Goal: Task Accomplishment & Management: Manage account settings

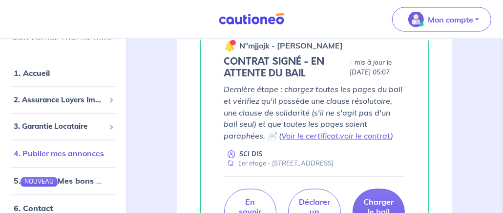
scroll to position [1026, 0]
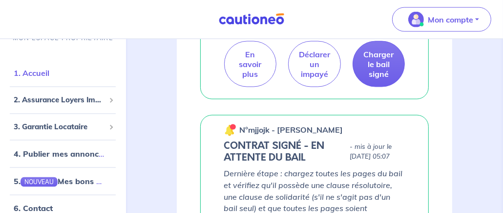
click at [32, 73] on link "1. Accueil" at bounding box center [32, 73] width 36 height 10
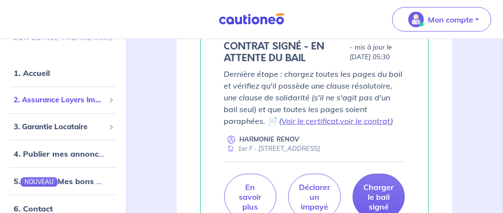
scroll to position [826, 0]
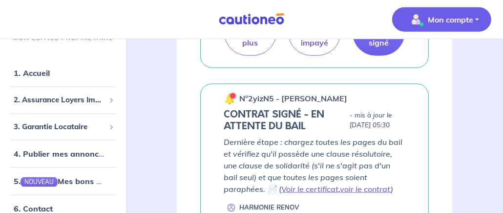
click at [444, 15] on p "Mon compte" at bounding box center [450, 20] width 45 height 12
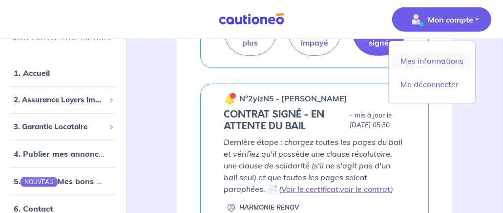
click at [429, 63] on link "Mes informations" at bounding box center [432, 61] width 79 height 16
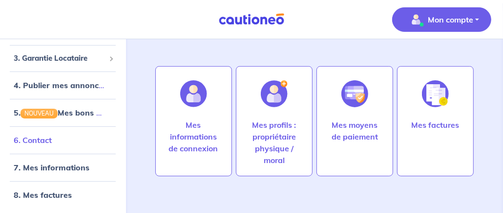
scroll to position [49, 0]
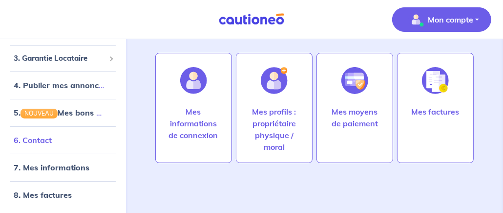
click at [47, 142] on link "6. Contact" at bounding box center [33, 140] width 38 height 10
click at [52, 166] on link "7. Mes informations" at bounding box center [50, 167] width 73 height 10
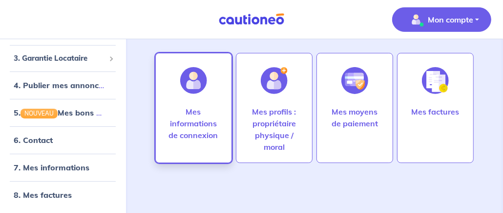
click at [178, 132] on p "Mes informations de connexion" at bounding box center [194, 123] width 56 height 35
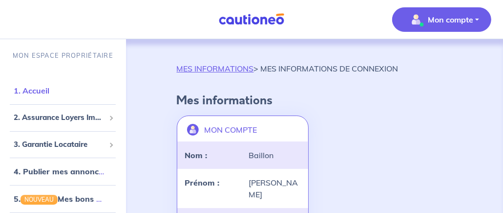
click at [25, 92] on link "1. Accueil" at bounding box center [32, 90] width 36 height 10
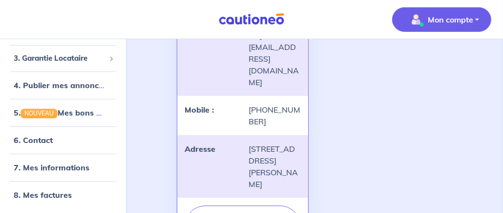
scroll to position [241, 0]
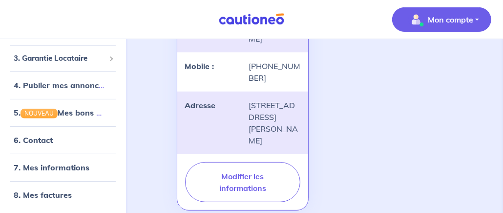
click at [452, 28] on button "Mon compte" at bounding box center [441, 19] width 99 height 24
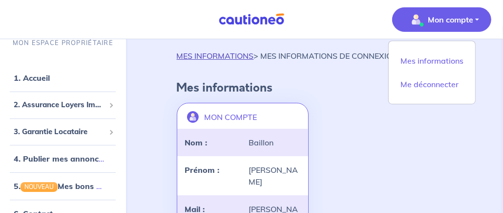
scroll to position [0, 0]
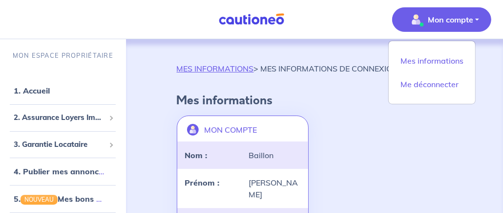
click at [290, 72] on p "MES INFORMATIONS > MES INFORMATIONS DE CONNEXION" at bounding box center [288, 69] width 222 height 12
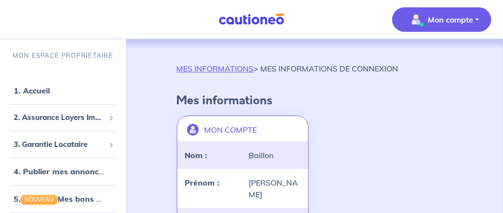
click at [460, 22] on p "Mon compte" at bounding box center [450, 20] width 45 height 12
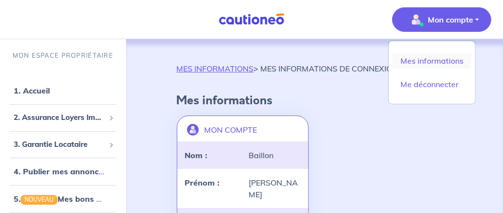
click at [430, 60] on link "Mes informations" at bounding box center [432, 61] width 79 height 16
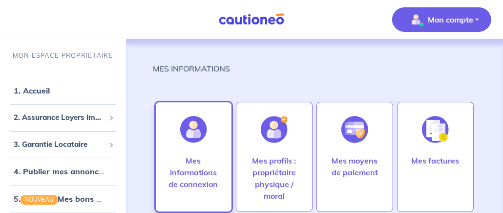
click at [176, 173] on p "Mes informations de connexion" at bounding box center [194, 171] width 56 height 35
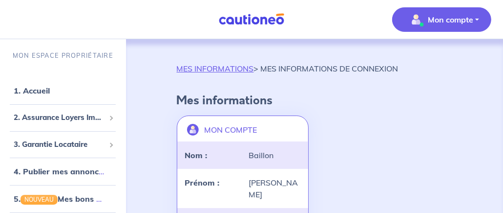
drag, startPoint x: 486, startPoint y: 0, endPoint x: 80, endPoint y: 145, distance: 430.5
click at [80, 145] on span "3. Garantie Locataire" at bounding box center [59, 144] width 91 height 11
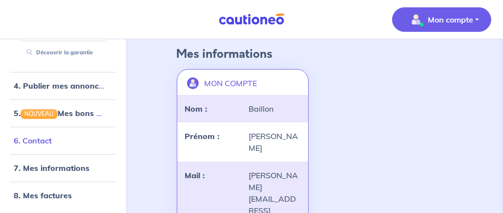
scroll to position [98, 0]
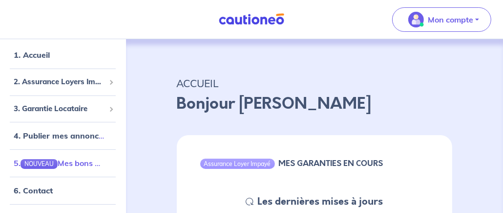
scroll to position [49, 0]
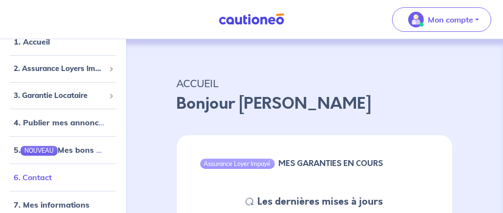
click at [31, 178] on link "6. Contact" at bounding box center [33, 177] width 38 height 10
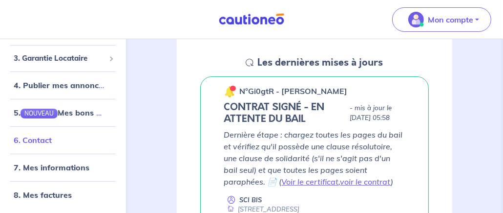
scroll to position [195, 0]
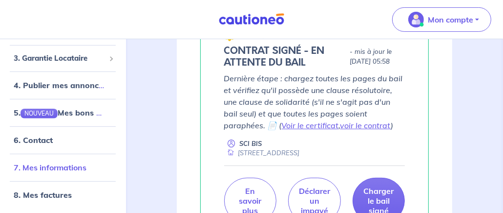
click at [43, 167] on link "7. Mes informations" at bounding box center [50, 167] width 73 height 10
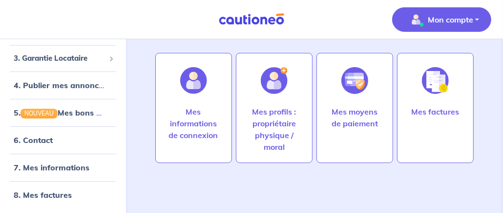
scroll to position [49, 0]
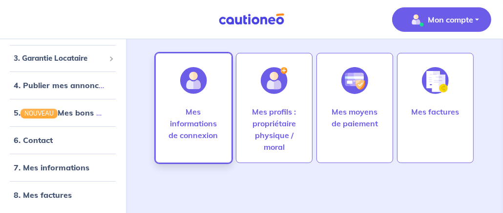
click at [200, 130] on p "Mes informations de connexion" at bounding box center [194, 123] width 56 height 35
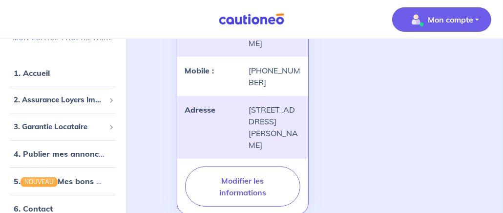
scroll to position [241, 0]
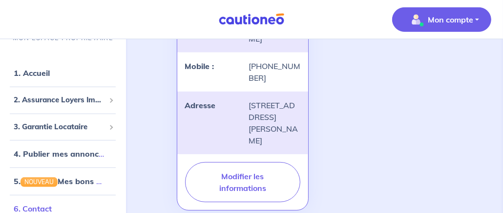
click at [44, 207] on link "6. Contact" at bounding box center [33, 208] width 38 height 10
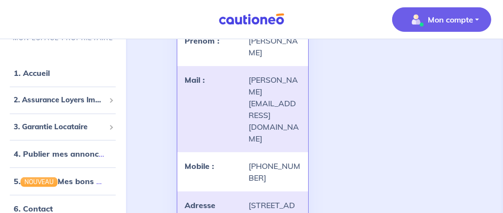
scroll to position [95, 0]
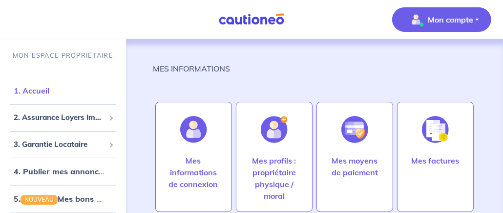
click at [35, 95] on link "1. Accueil" at bounding box center [32, 90] width 36 height 10
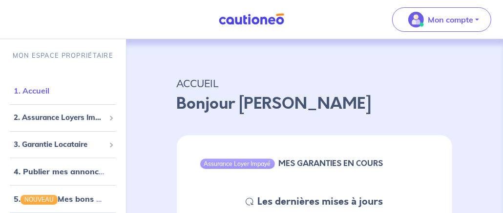
click at [34, 87] on link "1. Accueil" at bounding box center [32, 90] width 36 height 10
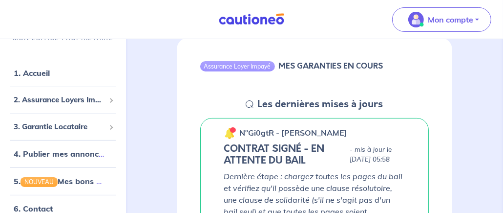
scroll to position [98, 0]
click at [267, 155] on h5 "CONTRAT SIGNÉ - EN ATTENTE DU BAIL" at bounding box center [285, 153] width 122 height 23
click at [245, 68] on div "Assurance Loyer Impayé" at bounding box center [237, 66] width 75 height 10
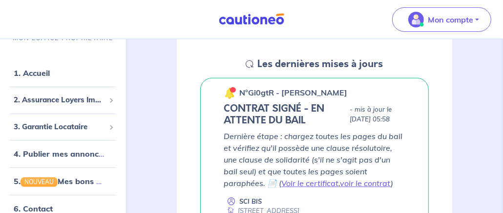
scroll to position [195, 0]
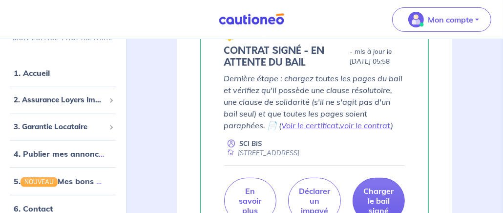
click at [249, 148] on p "SCI BIS" at bounding box center [251, 143] width 22 height 9
click at [282, 130] on link "Voir le certificat" at bounding box center [310, 125] width 57 height 10
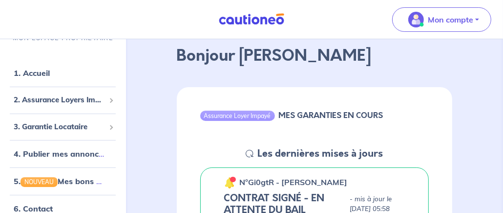
scroll to position [0, 0]
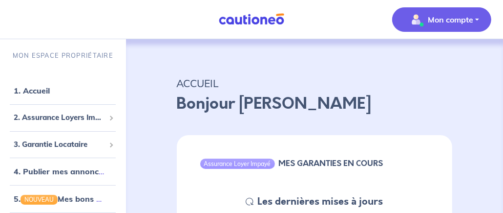
click at [481, 25] on button "Mon compte" at bounding box center [441, 19] width 99 height 24
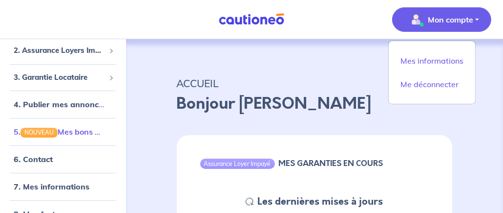
scroll to position [68, 0]
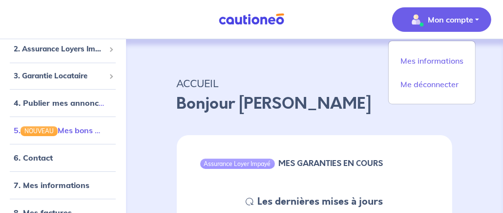
click at [61, 131] on link "5. NOUVEAU Mes bons plans" at bounding box center [65, 130] width 102 height 10
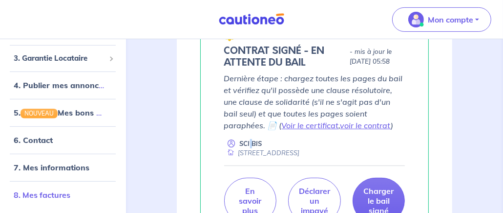
click at [47, 191] on link "8. Mes factures" at bounding box center [42, 195] width 57 height 10
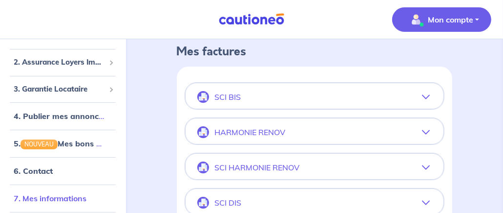
scroll to position [68, 0]
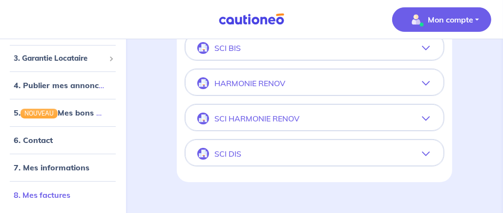
click at [38, 192] on link "8. Mes factures" at bounding box center [42, 195] width 57 height 10
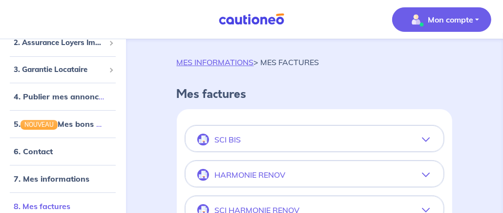
scroll to position [0, 0]
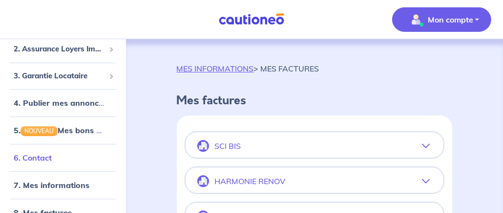
click at [16, 156] on link "6. Contact" at bounding box center [33, 157] width 38 height 10
click at [254, 181] on p "HARMONIE RENOV" at bounding box center [250, 180] width 71 height 9
click at [429, 180] on icon "button" at bounding box center [426, 181] width 8 height 8
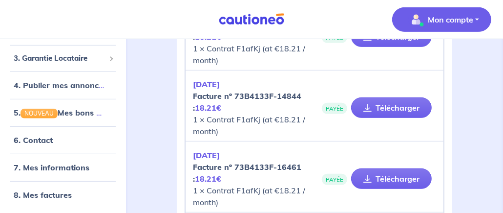
scroll to position [244, 0]
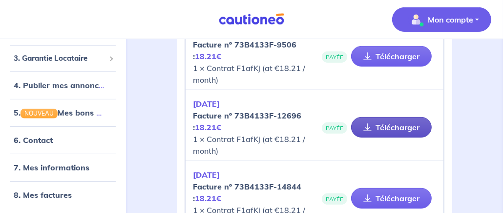
click at [366, 127] on icon at bounding box center [367, 127] width 8 height 8
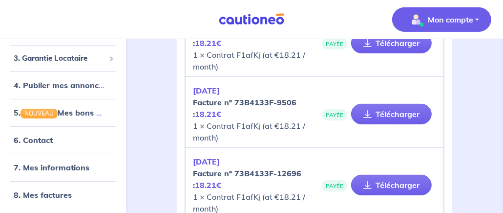
scroll to position [146, 0]
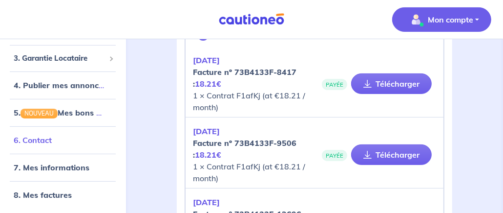
click at [52, 144] on link "6. Contact" at bounding box center [33, 140] width 38 height 10
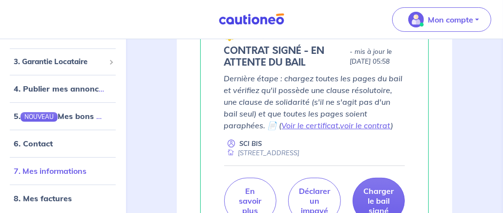
scroll to position [68, 0]
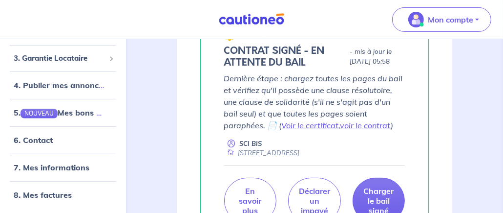
click at [250, 148] on p "SCI BIS" at bounding box center [251, 143] width 22 height 9
click at [282, 130] on link "Voir le certificat" at bounding box center [310, 125] width 57 height 10
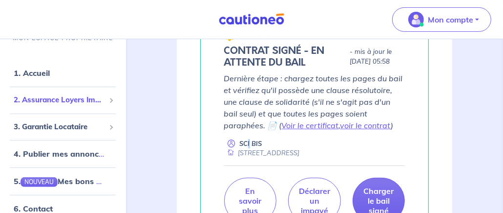
scroll to position [49, 0]
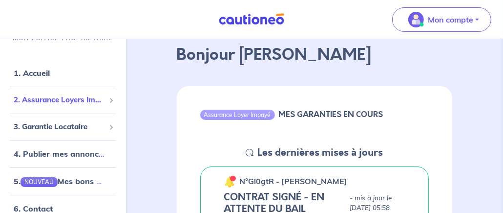
click at [47, 99] on span "2. Assurance Loyers Impayés" at bounding box center [59, 99] width 91 height 11
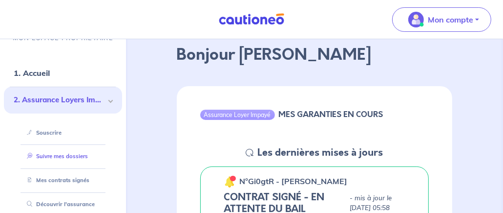
click at [59, 159] on link "Suivre mes dossiers" at bounding box center [55, 155] width 65 height 7
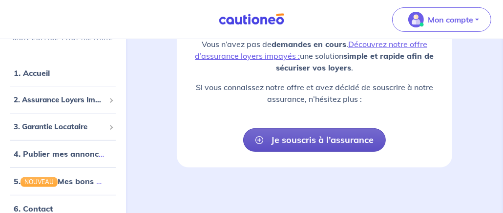
scroll to position [62, 0]
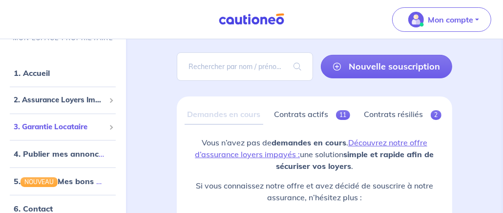
click at [57, 130] on span "3. Garantie Locataire" at bounding box center [59, 126] width 91 height 11
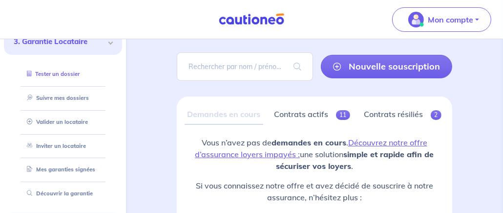
scroll to position [98, 0]
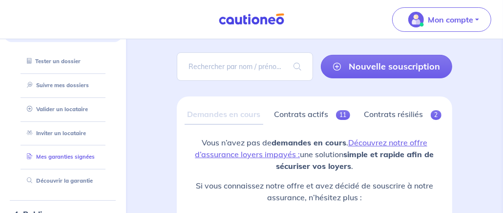
click at [65, 157] on link "Mes garanties signées" at bounding box center [59, 156] width 72 height 7
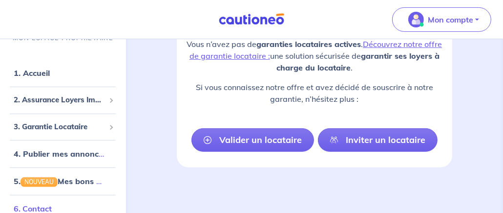
scroll to position [68, 0]
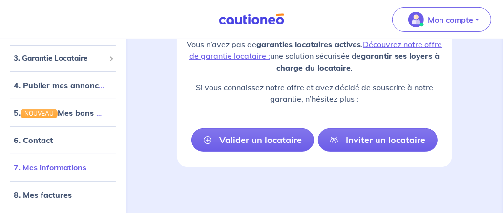
click at [33, 169] on link "7. Mes informations" at bounding box center [50, 167] width 73 height 10
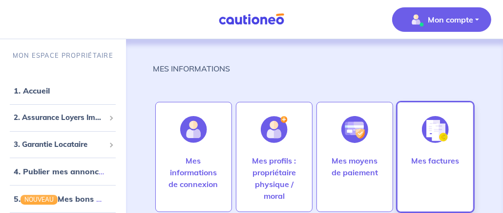
click at [438, 162] on p "Mes factures" at bounding box center [435, 160] width 48 height 12
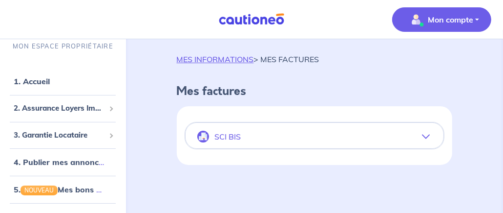
scroll to position [18, 0]
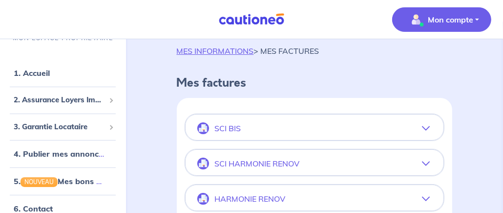
click at [429, 129] on icon "button" at bounding box center [426, 128] width 8 height 8
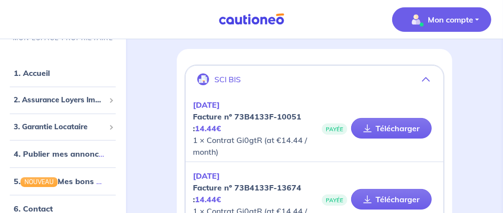
scroll to position [66, 0]
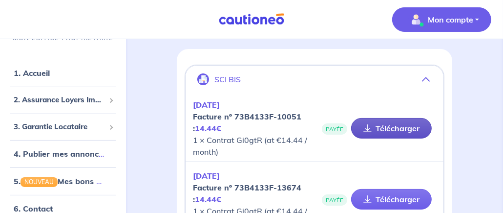
click at [389, 131] on link "Télécharger" at bounding box center [391, 128] width 81 height 21
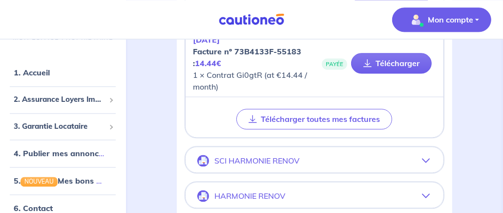
scroll to position [1239, 0]
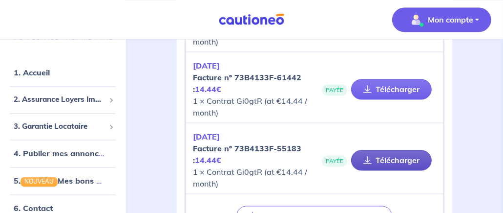
click at [374, 161] on link "Télécharger" at bounding box center [391, 159] width 81 height 21
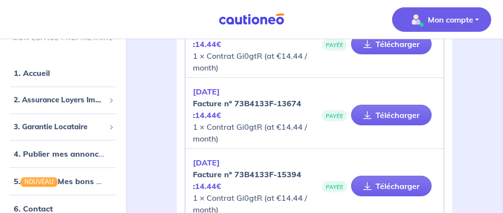
scroll to position [0, 0]
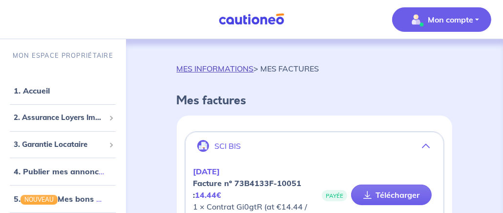
click at [236, 65] on link "MES INFORMATIONS" at bounding box center [215, 69] width 77 height 10
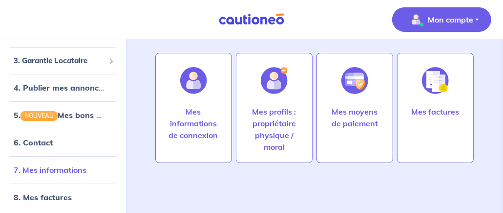
scroll to position [68, 0]
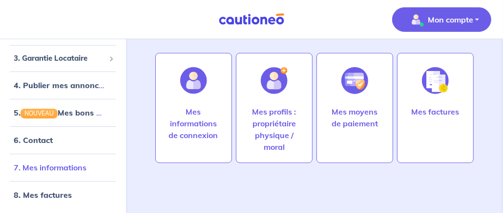
click at [52, 170] on link "7. Mes informations" at bounding box center [50, 167] width 73 height 10
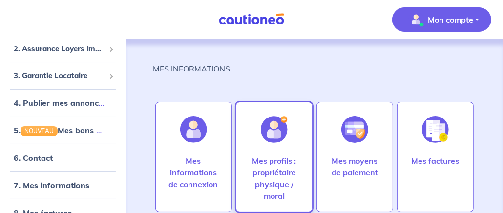
scroll to position [49, 0]
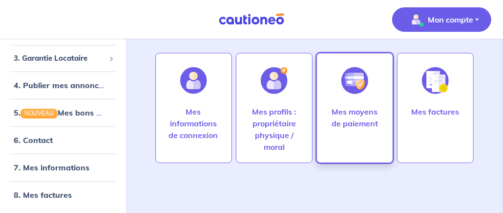
click at [353, 135] on div "Mes moyens de paiement" at bounding box center [355, 133] width 72 height 55
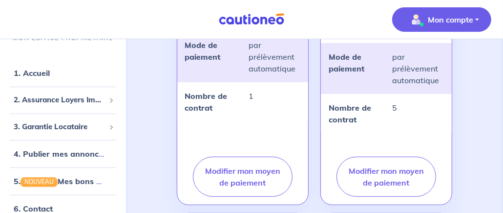
scroll to position [244, 0]
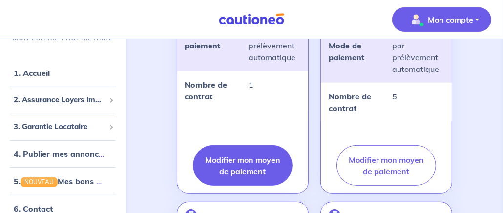
click at [225, 171] on button "Modifier mon moyen de paiement" at bounding box center [243, 165] width 100 height 40
